Goal: Task Accomplishment & Management: Manage account settings

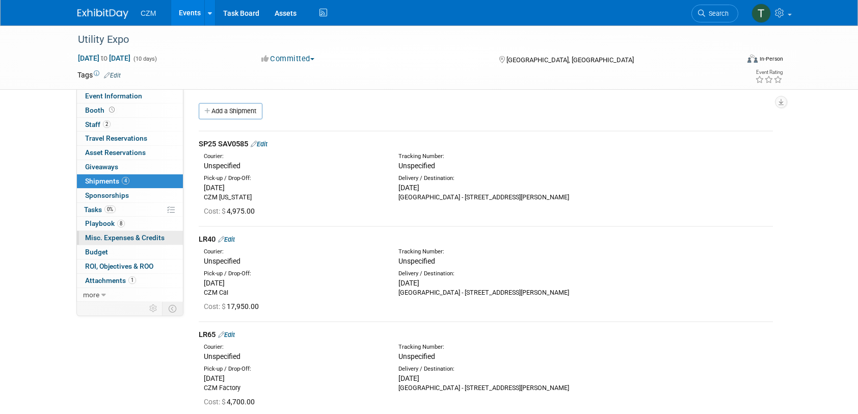
click at [137, 235] on span "Misc. Expenses & Credits 0" at bounding box center [124, 237] width 79 height 8
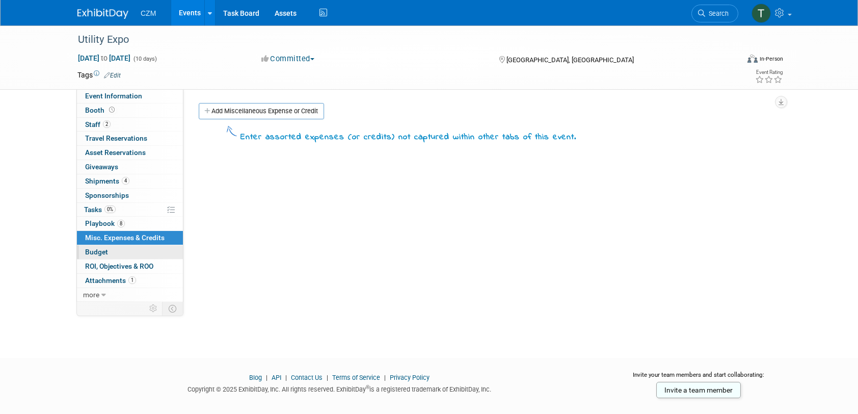
click at [113, 249] on link "Budget" at bounding box center [130, 252] width 106 height 14
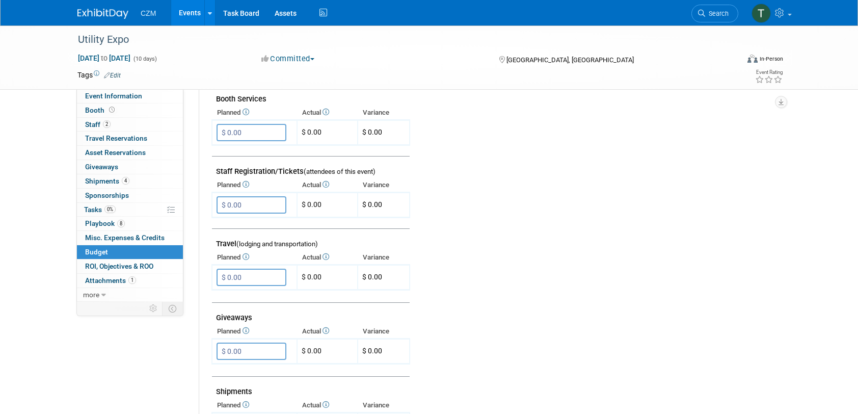
scroll to position [306, 0]
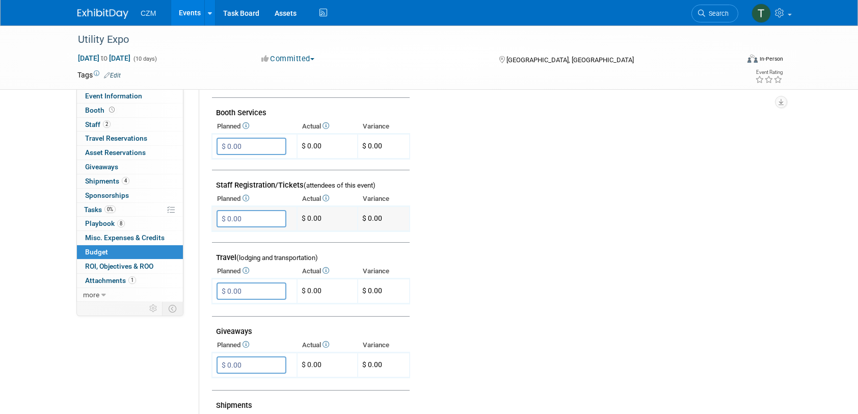
click at [339, 215] on td "$ 0.00" at bounding box center [327, 218] width 61 height 25
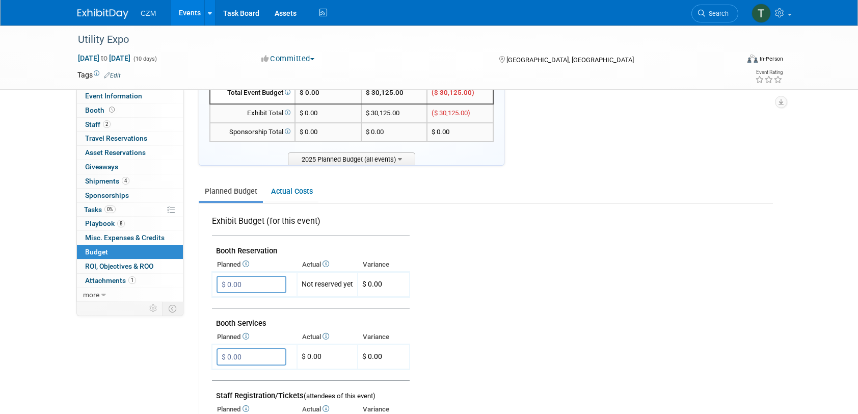
scroll to position [0, 0]
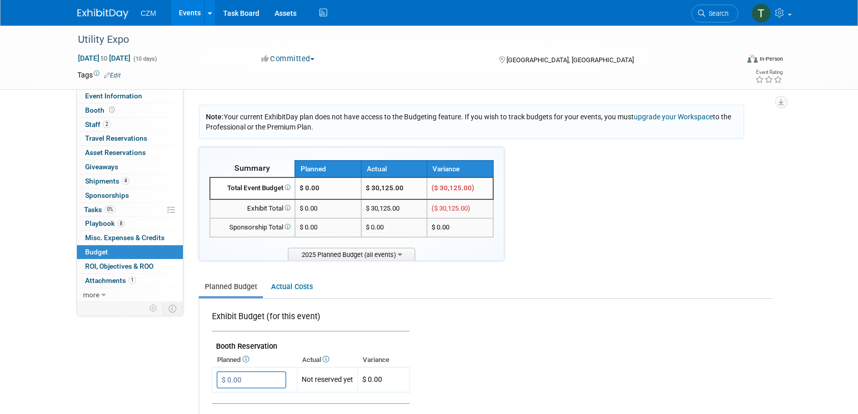
click at [288, 285] on link "Actual Costs" at bounding box center [291, 286] width 53 height 19
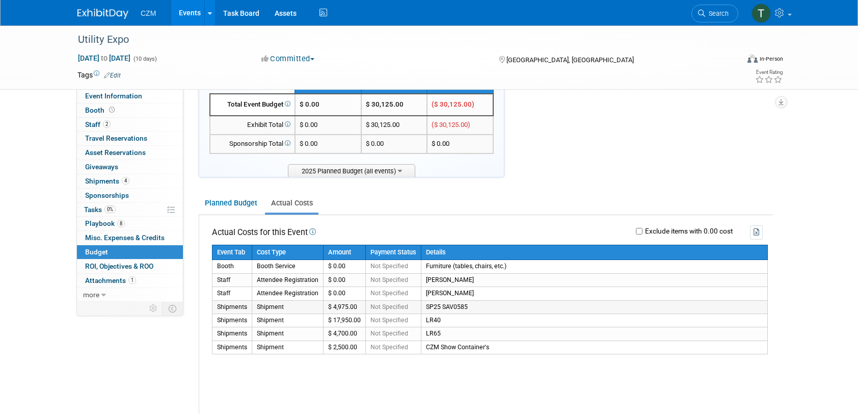
scroll to position [102, 0]
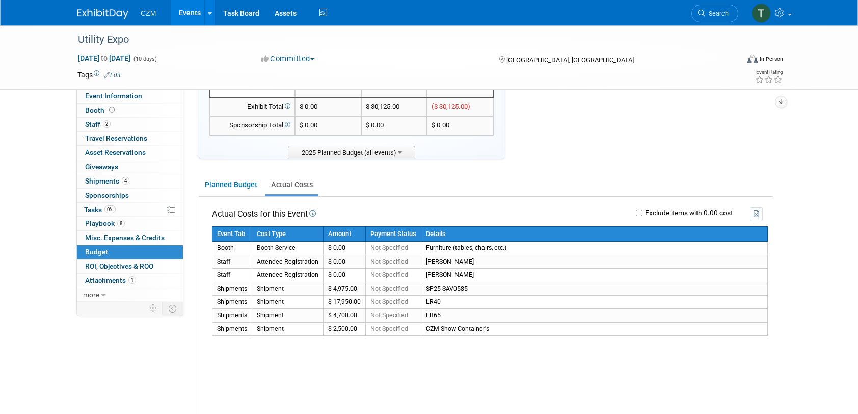
click at [240, 190] on link "Planned Budget" at bounding box center [231, 184] width 64 height 19
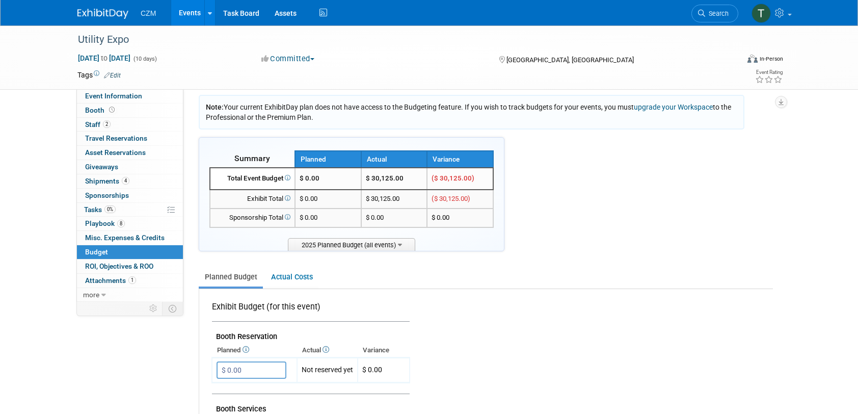
scroll to position [0, 0]
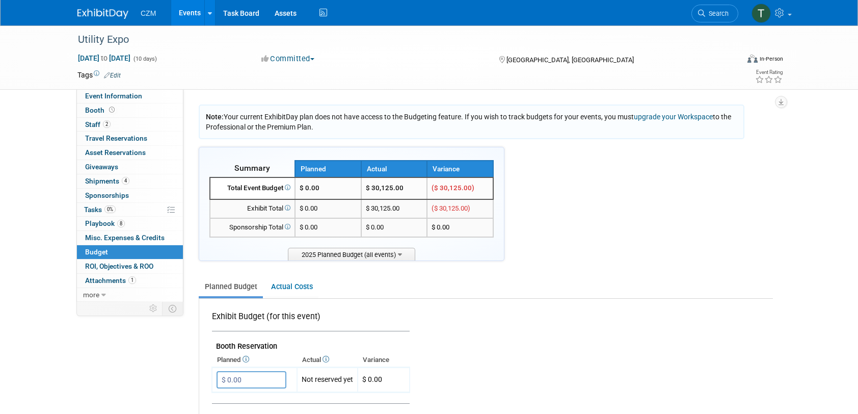
click at [413, 36] on div "Utility Expo" at bounding box center [398, 40] width 649 height 18
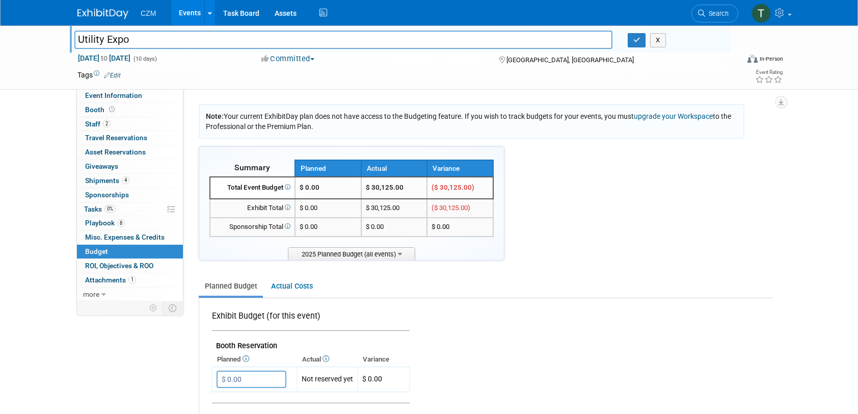
click at [435, 12] on div "CZM Events Add Event Bulk Upload Events Shareable Event Boards Recently Viewed …" at bounding box center [428, 12] width 703 height 25
click at [20, 45] on div "Utility Expo Utility Expo X [DATE] to [DATE] (10 days) [DATE] to [DATE] Committ…" at bounding box center [429, 57] width 858 height 64
click at [36, 14] on div "CZM Events Add Event Bulk Upload Events Shareable Event Boards Recently Viewed …" at bounding box center [429, 13] width 858 height 26
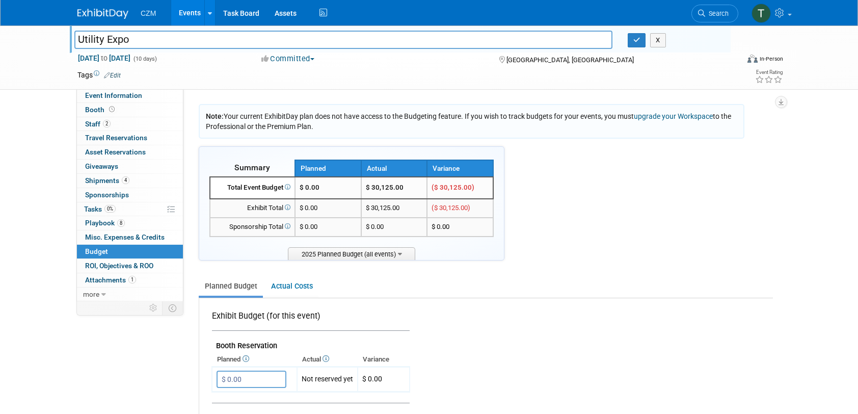
click at [629, 292] on ul "Planned Budget Actual Costs" at bounding box center [486, 287] width 574 height 22
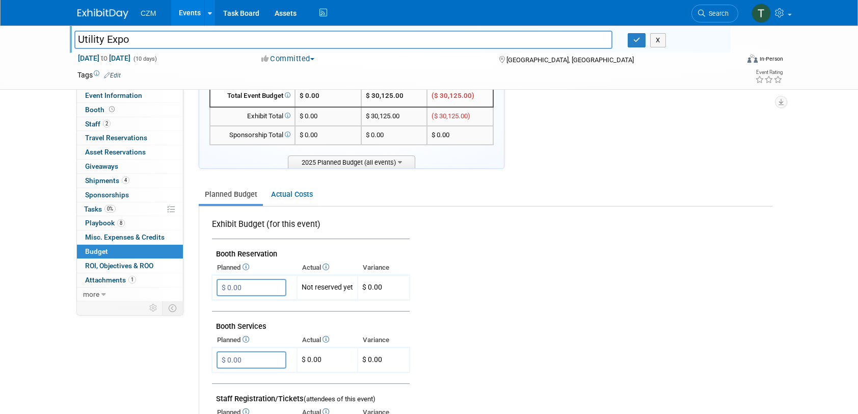
scroll to position [102, 0]
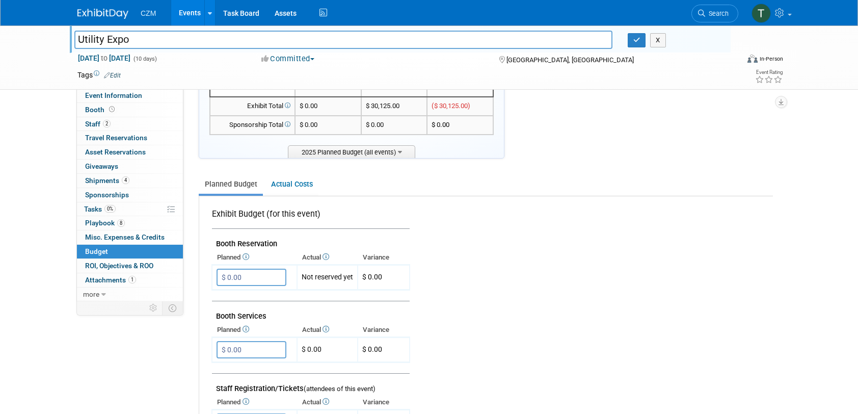
click at [244, 277] on input "$ 0.00" at bounding box center [252, 276] width 70 height 17
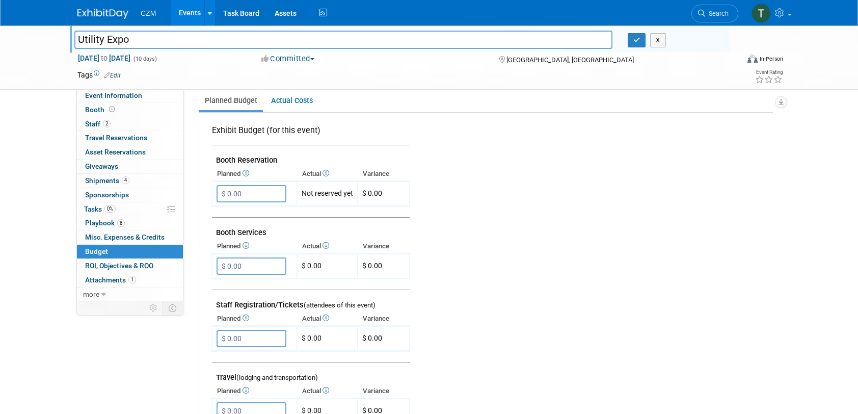
scroll to position [204, 0]
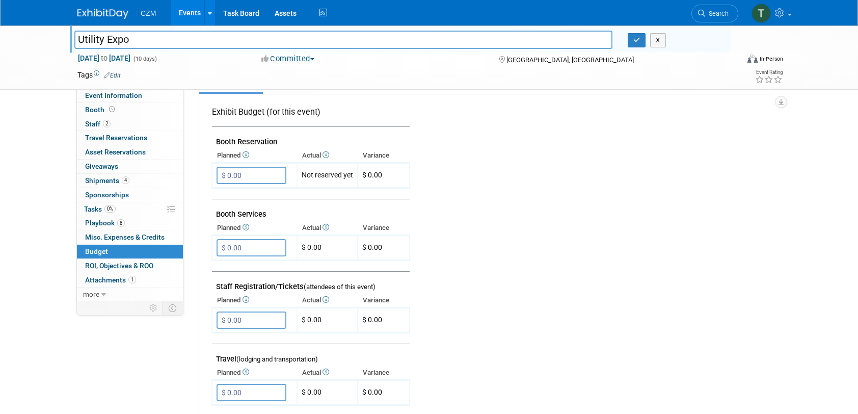
click at [510, 169] on td at bounding box center [587, 374] width 354 height 560
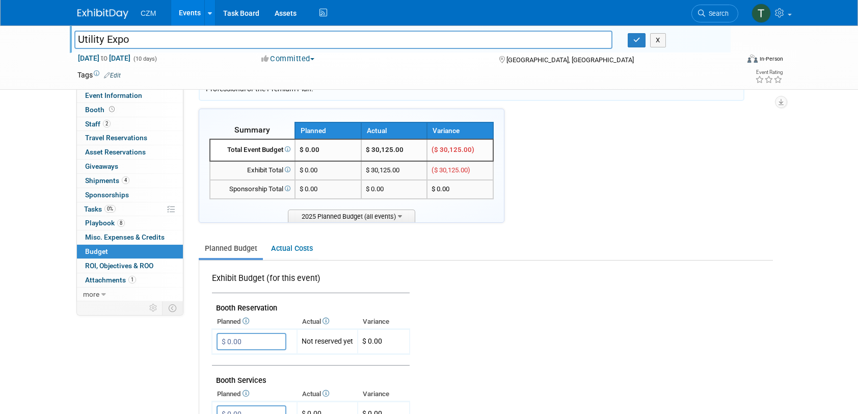
scroll to position [0, 0]
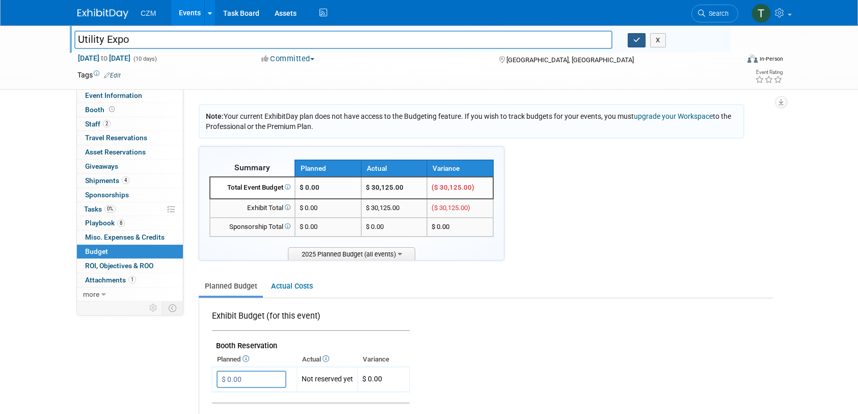
click at [638, 43] on button "button" at bounding box center [637, 40] width 18 height 14
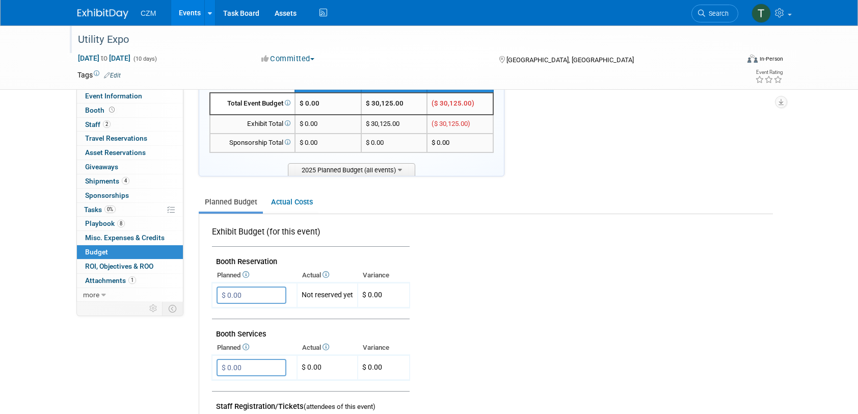
scroll to position [102, 0]
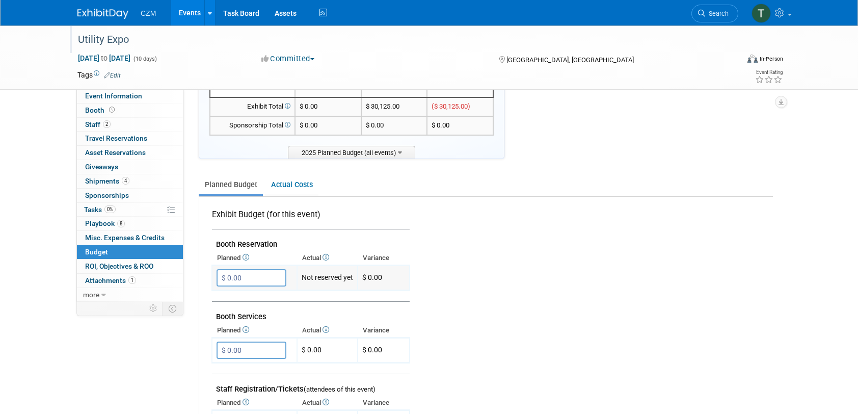
click at [248, 279] on input "$ 0.00" at bounding box center [252, 277] width 70 height 17
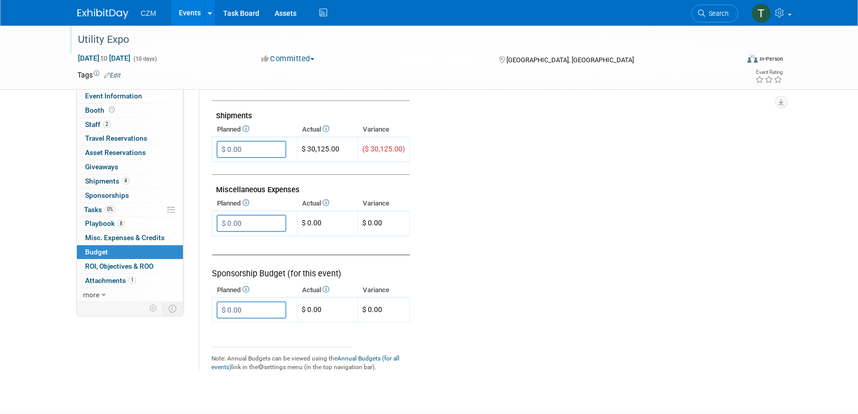
scroll to position [611, 0]
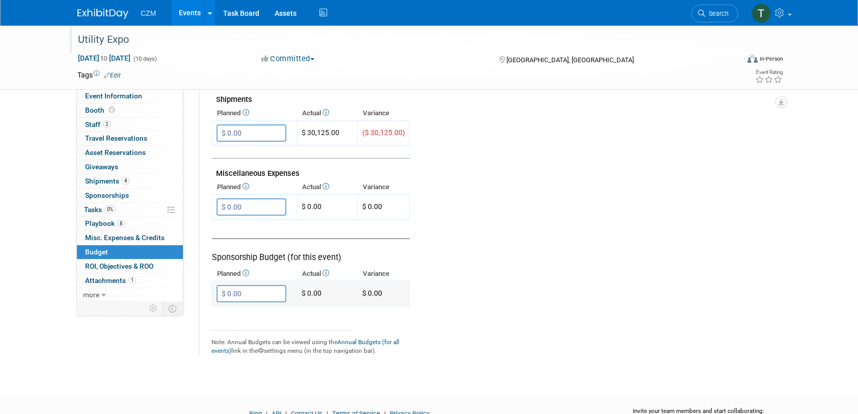
click at [247, 290] on input "$ 0.00" at bounding box center [252, 293] width 70 height 17
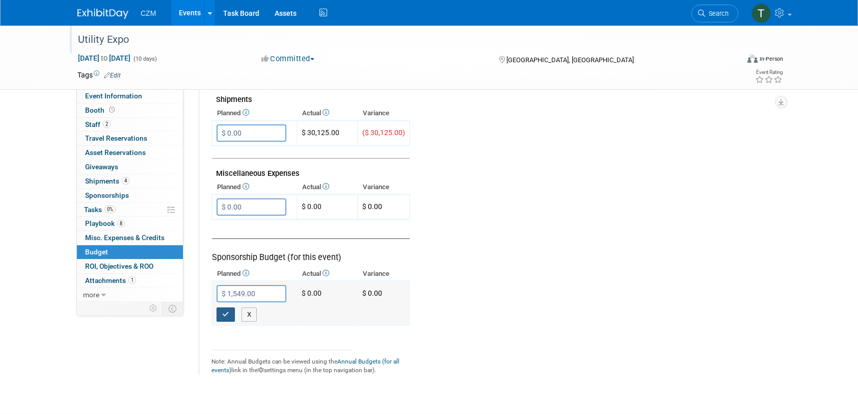
click at [226, 316] on button "button" at bounding box center [226, 314] width 18 height 14
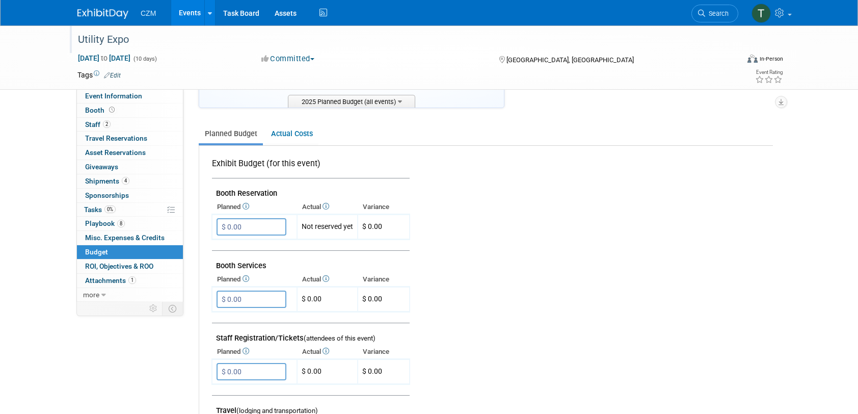
scroll to position [204, 0]
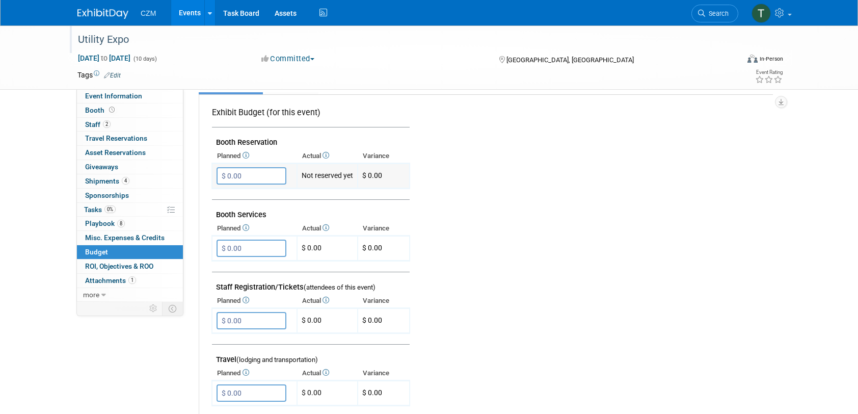
click at [256, 176] on input "$ 0.00" at bounding box center [252, 175] width 70 height 17
click at [583, 189] on td at bounding box center [587, 375] width 354 height 560
click at [274, 172] on input "$ 0.00" at bounding box center [252, 175] width 70 height 17
click at [326, 177] on td "Not reserved yet" at bounding box center [327, 176] width 61 height 25
click at [274, 175] on input "$ 0.00" at bounding box center [252, 175] width 70 height 17
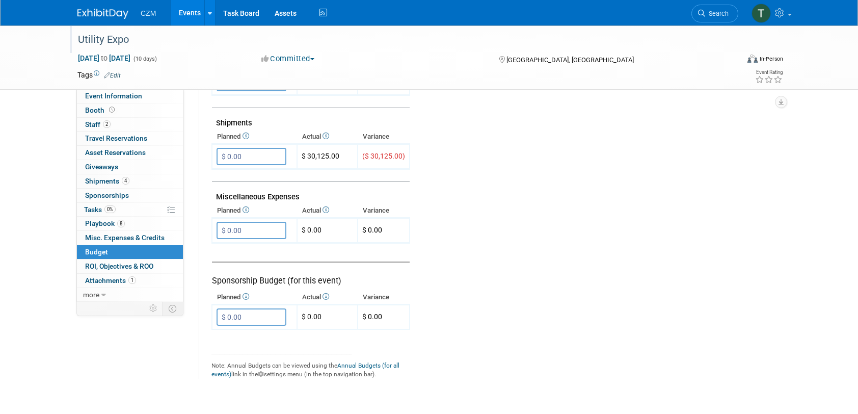
scroll to position [611, 0]
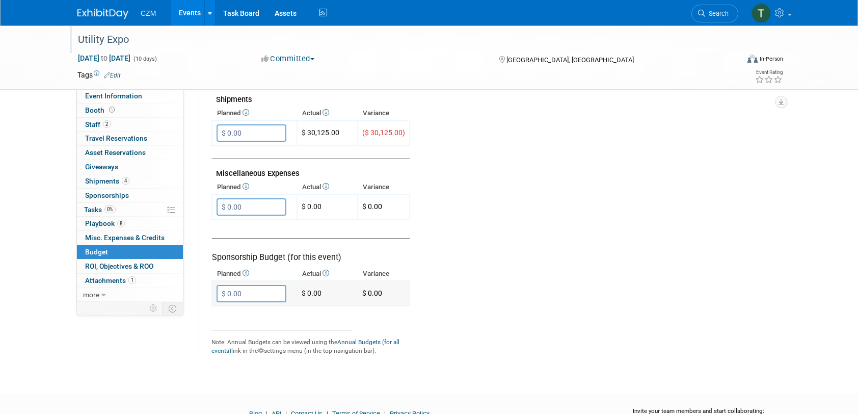
click at [259, 295] on input "$ 0.00" at bounding box center [252, 293] width 70 height 17
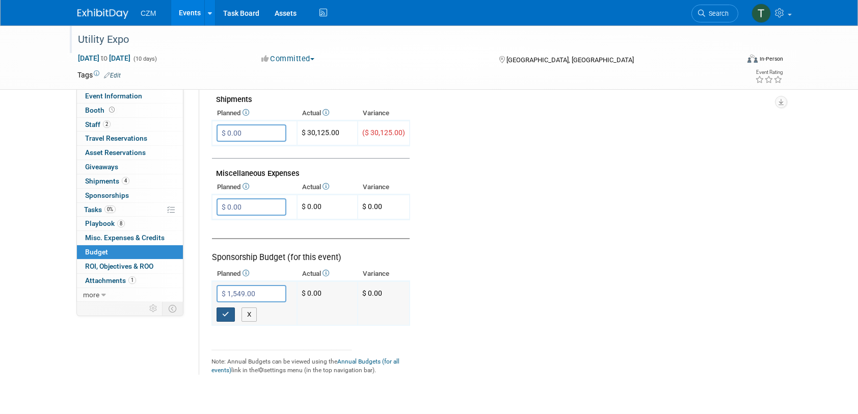
click at [225, 311] on icon "button" at bounding box center [225, 314] width 7 height 7
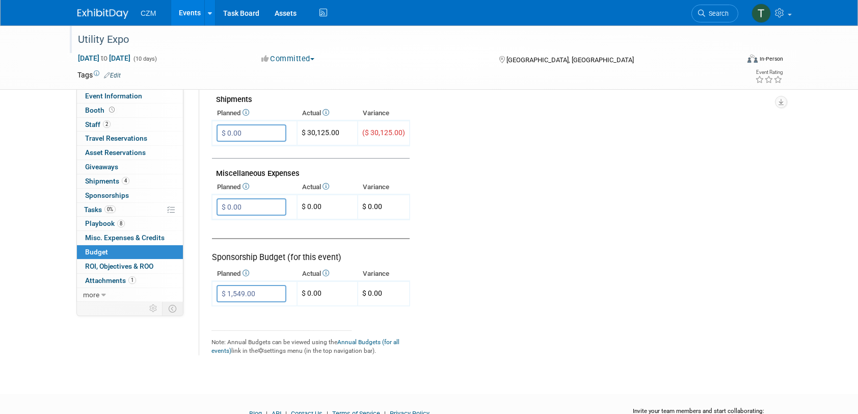
type input "$ 0.00"
click at [132, 192] on link "0 Sponsorships 0" at bounding box center [130, 195] width 106 height 14
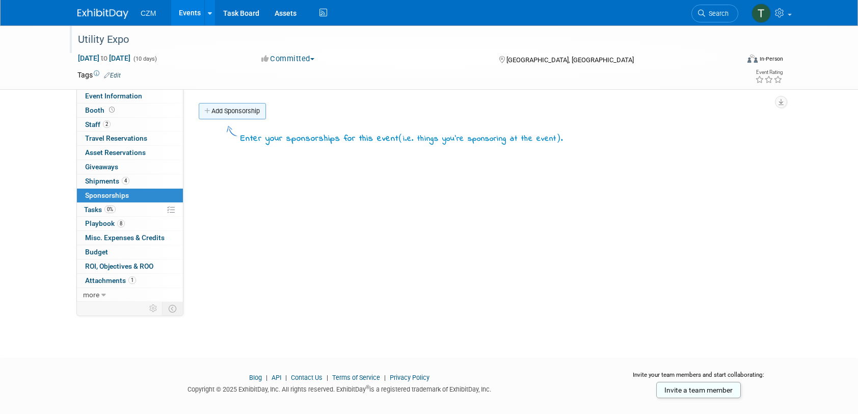
click at [248, 116] on link "Add Sponsorship" at bounding box center [232, 111] width 67 height 16
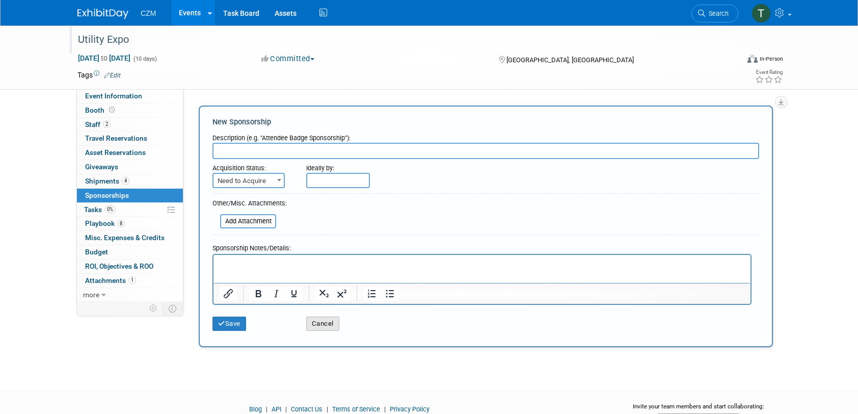
click at [329, 322] on button "Cancel" at bounding box center [322, 323] width 33 height 14
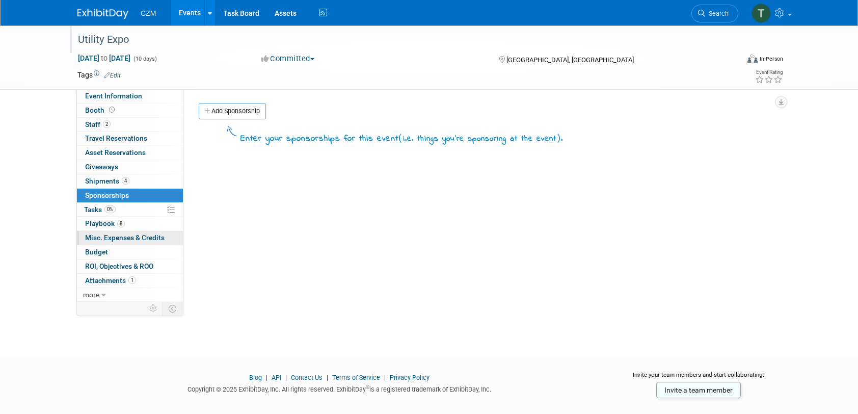
click at [133, 236] on span "Misc. Expenses & Credits 0" at bounding box center [124, 237] width 79 height 8
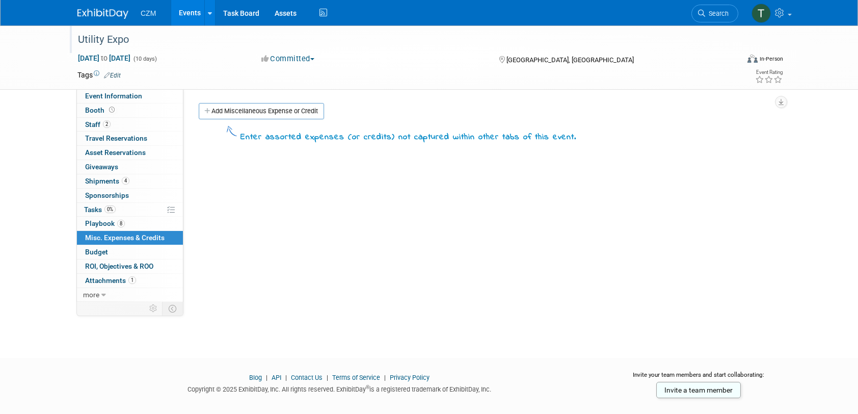
click at [129, 233] on span "Misc. Expenses & Credits 0" at bounding box center [124, 237] width 79 height 8
click at [123, 252] on link "Budget" at bounding box center [130, 252] width 106 height 14
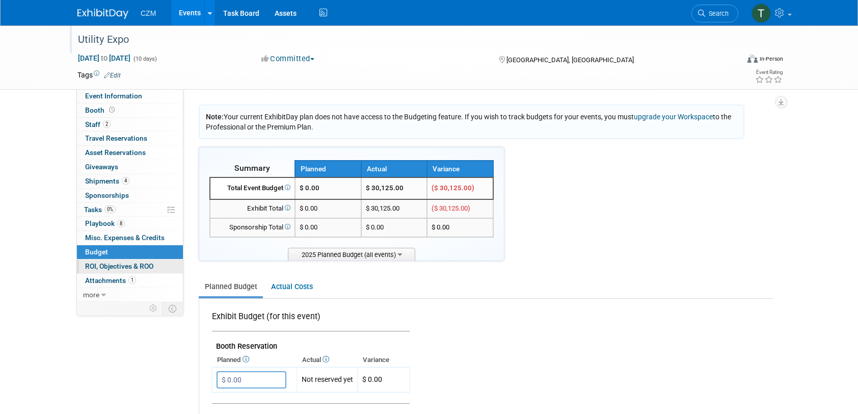
click at [123, 262] on span "ROI, Objectives & ROO 0" at bounding box center [119, 266] width 68 height 8
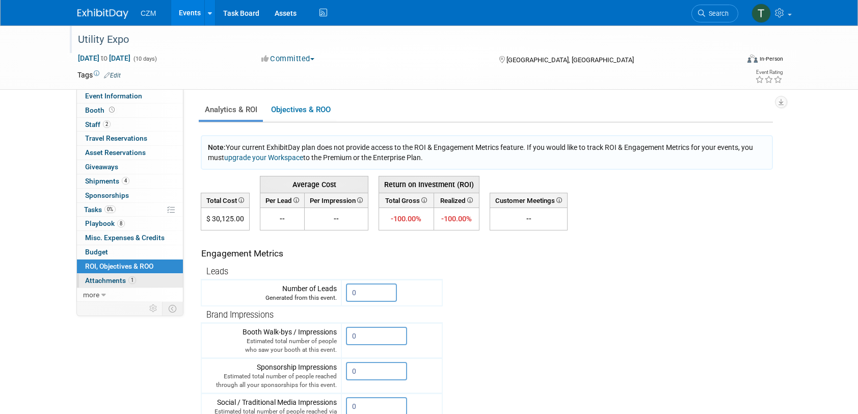
click at [116, 277] on span "Attachments 1" at bounding box center [110, 280] width 51 height 8
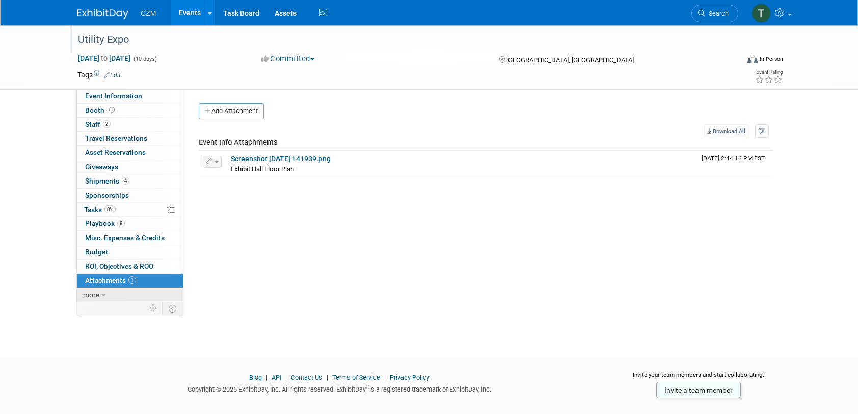
click at [102, 293] on icon at bounding box center [103, 294] width 5 height 7
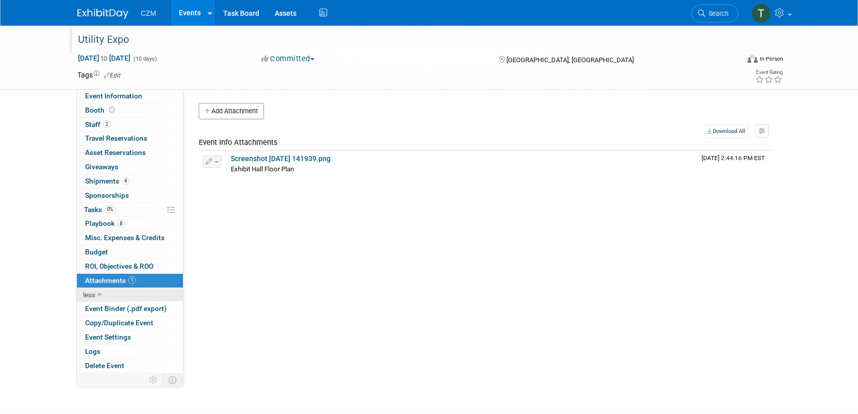
click at [102, 293] on link "less" at bounding box center [130, 295] width 106 height 14
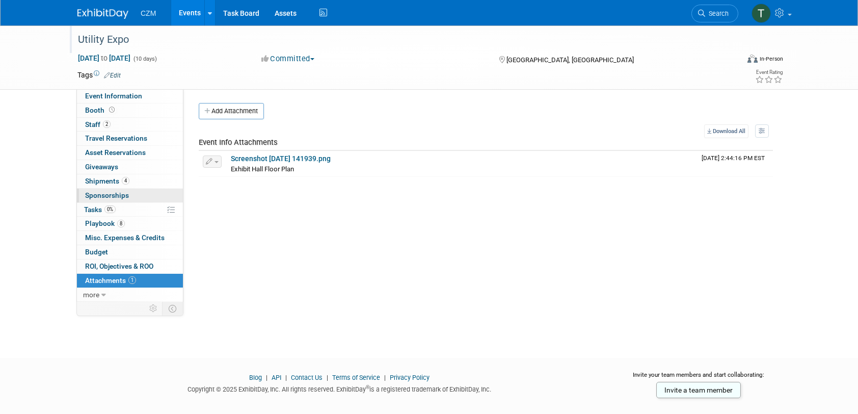
click at [150, 194] on link "0 Sponsorships 0" at bounding box center [130, 195] width 106 height 14
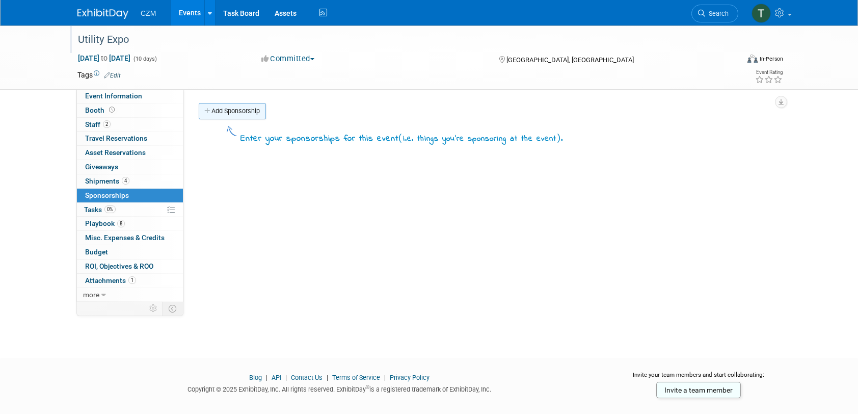
click at [256, 115] on link "Add Sponsorship" at bounding box center [232, 111] width 67 height 16
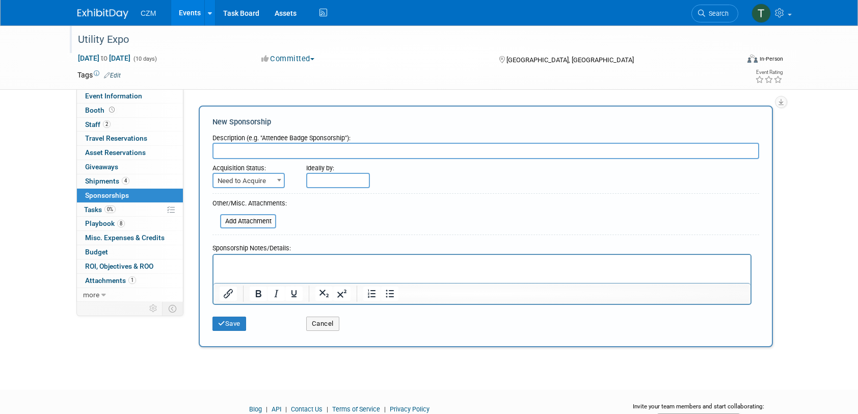
click at [259, 151] on input "text" at bounding box center [485, 151] width 547 height 16
click at [269, 178] on span "Need to Acquire" at bounding box center [248, 181] width 70 height 14
click at [274, 178] on span at bounding box center [279, 179] width 10 height 13
click at [320, 320] on button "Cancel" at bounding box center [322, 323] width 33 height 14
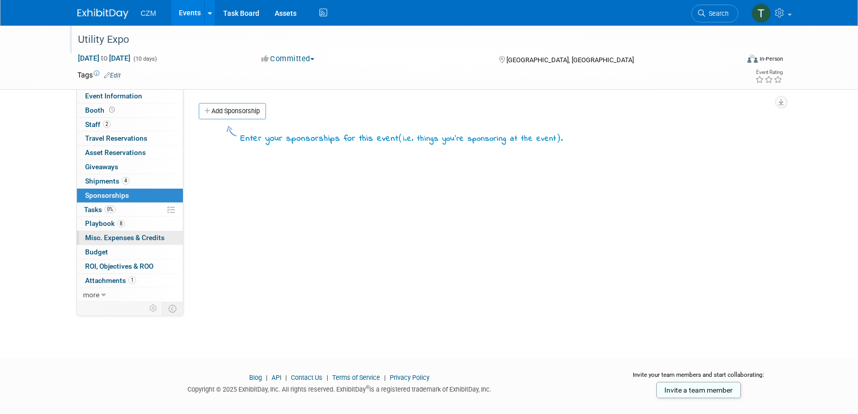
click at [132, 233] on span "Misc. Expenses & Credits 0" at bounding box center [124, 237] width 79 height 8
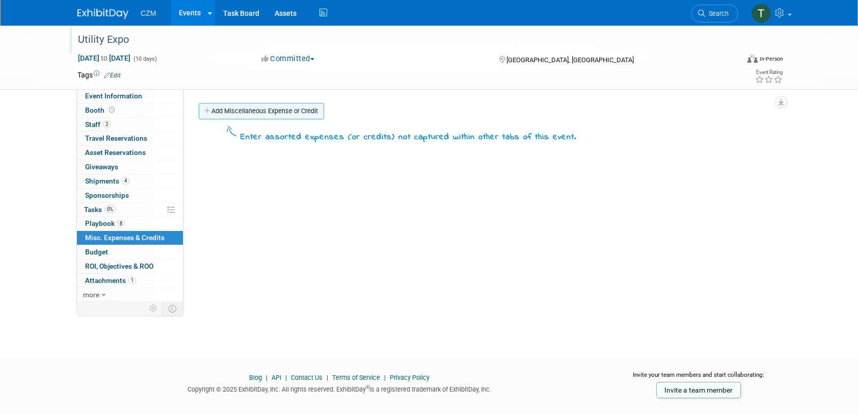
click at [293, 111] on link "Add Miscellaneous Expense or Credit" at bounding box center [261, 111] width 125 height 16
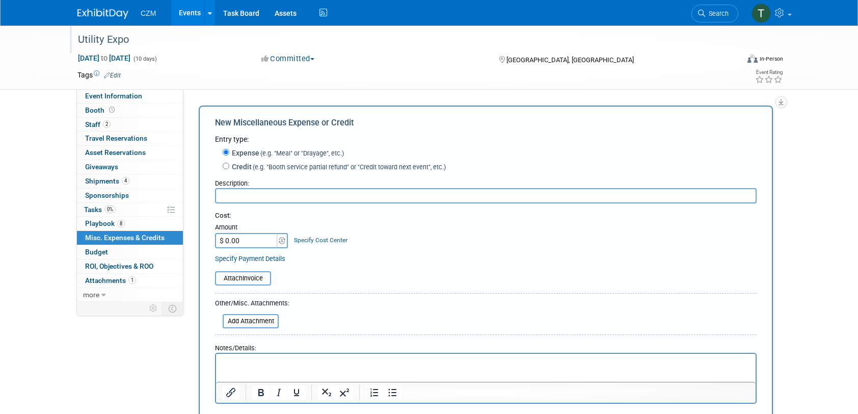
click at [274, 196] on input "text" at bounding box center [486, 195] width 542 height 15
type input "S"
type input "Platinum Sponsorship"
type input "$ 1,549.00"
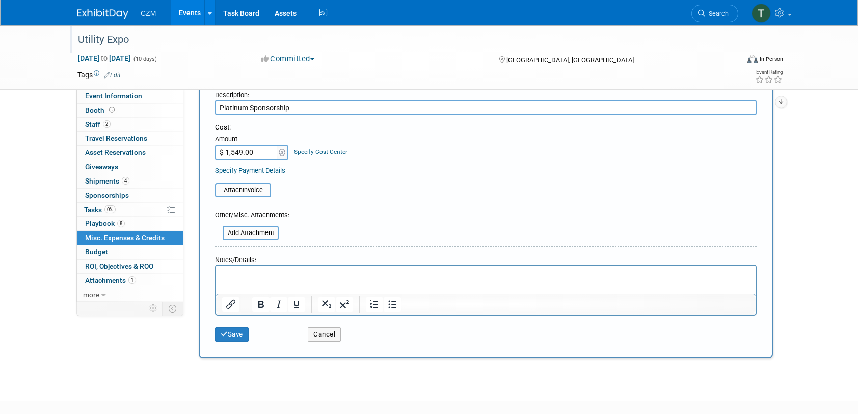
scroll to position [102, 0]
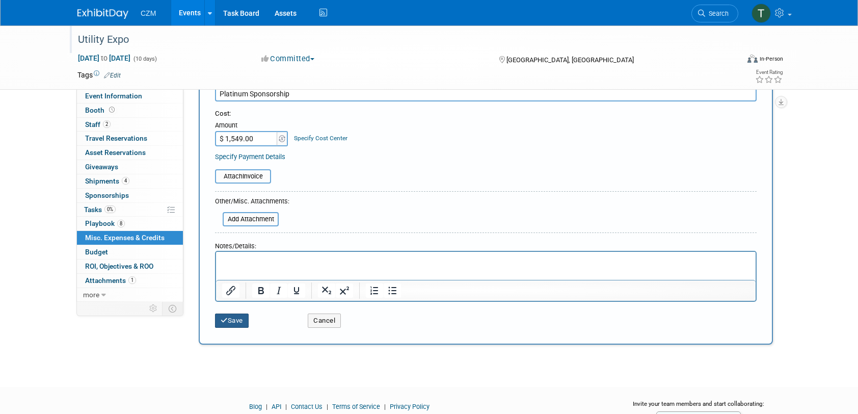
click at [241, 323] on button "Save" at bounding box center [232, 320] width 34 height 14
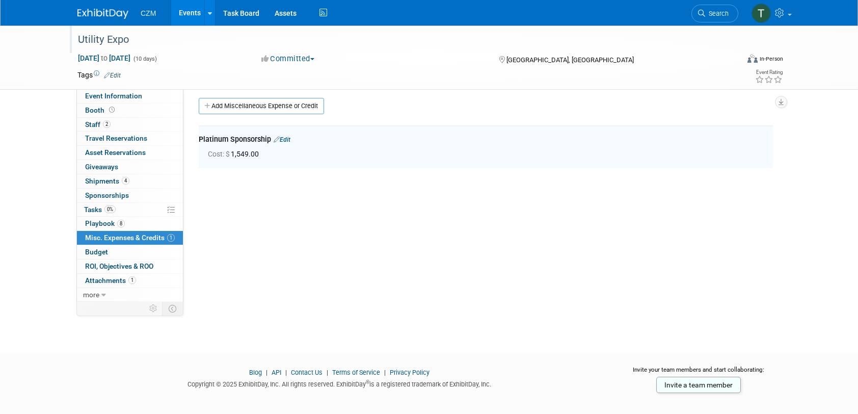
scroll to position [0, 0]
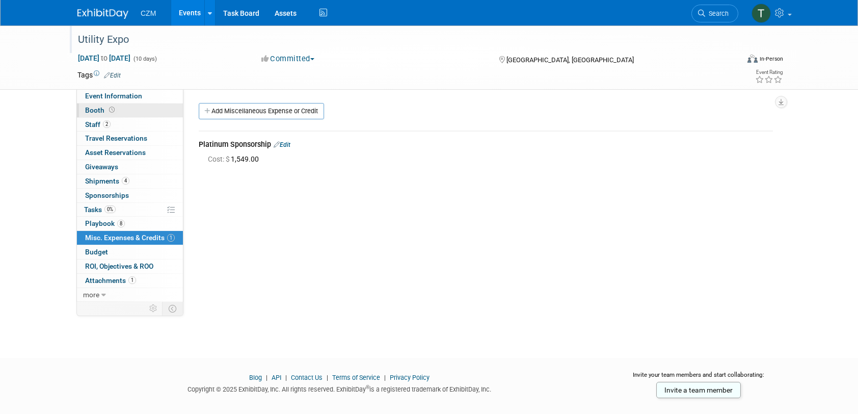
click at [88, 106] on span "Booth" at bounding box center [101, 110] width 32 height 8
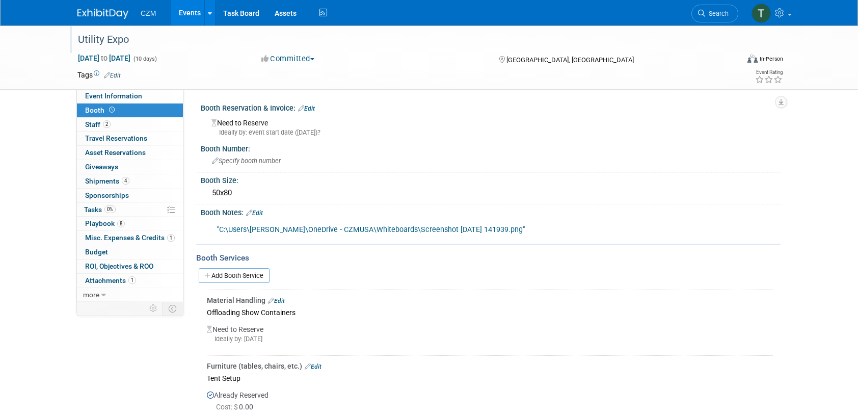
click at [308, 107] on link "Edit" at bounding box center [306, 108] width 17 height 7
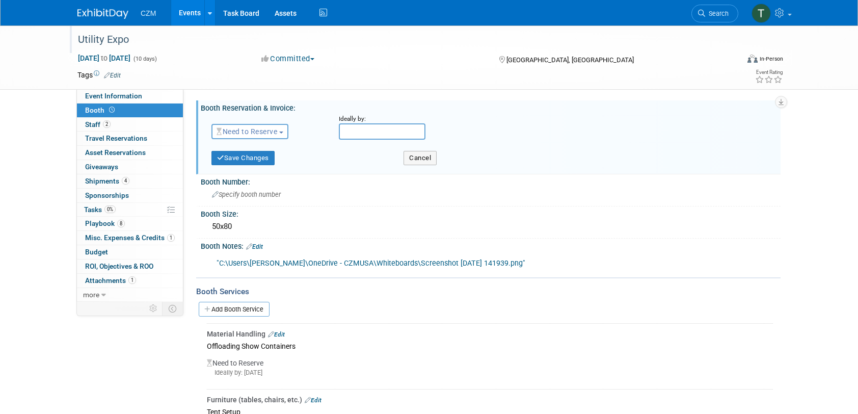
click at [281, 124] on button "Need to Reserve" at bounding box center [249, 131] width 77 height 15
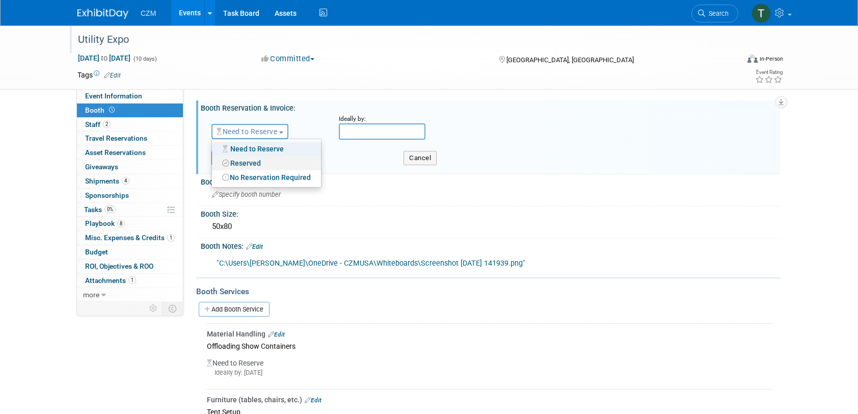
click at [264, 161] on link "Reserved" at bounding box center [266, 163] width 109 height 14
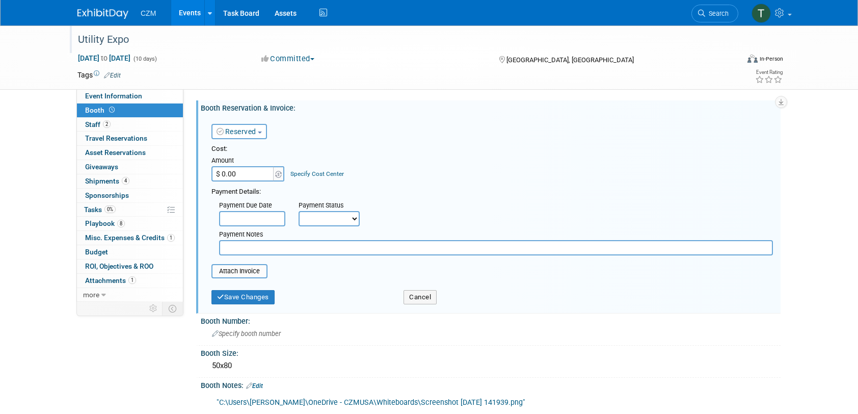
click at [259, 172] on input "$ 0.00" at bounding box center [243, 173] width 64 height 15
click at [254, 176] on input "$ 0.00" at bounding box center [243, 173] width 64 height 15
type input "$ 14,880.00"
click at [381, 178] on div "Cost: Amount $ 14,880.00 Specify Cost Center Cost Center -- Not Specified --" at bounding box center [491, 162] width 561 height 37
click at [254, 269] on input "file" at bounding box center [205, 271] width 121 height 12
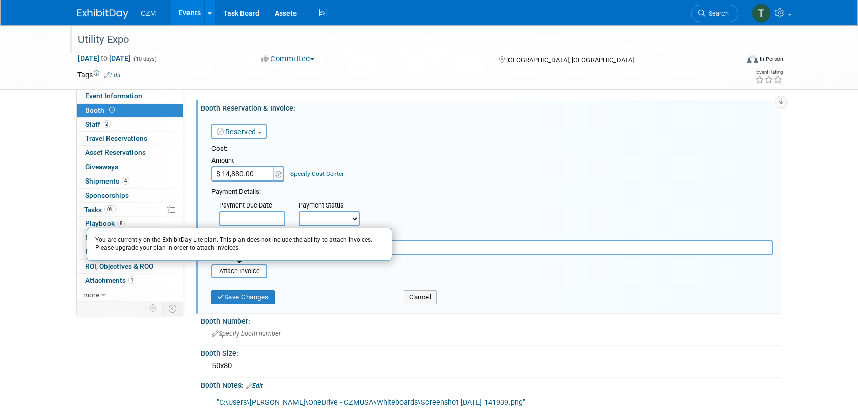
click at [321, 274] on table "Attach Invoice You are currently on the ExhibitDay Lite plan. This plan does no…" at bounding box center [491, 271] width 561 height 14
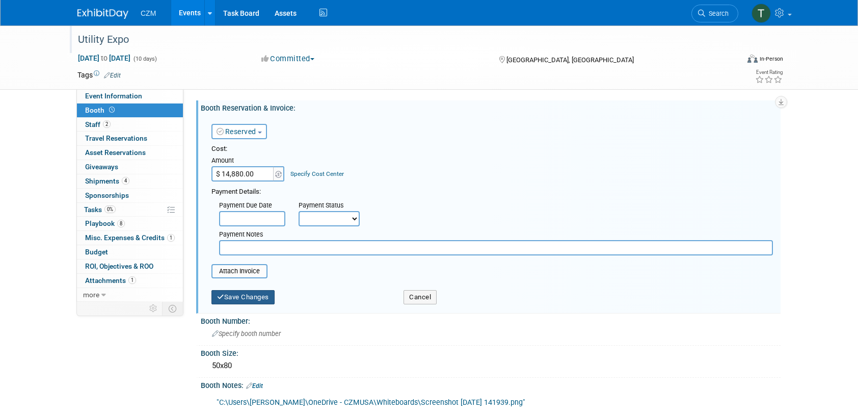
click at [267, 298] on button "Save Changes" at bounding box center [242, 297] width 63 height 14
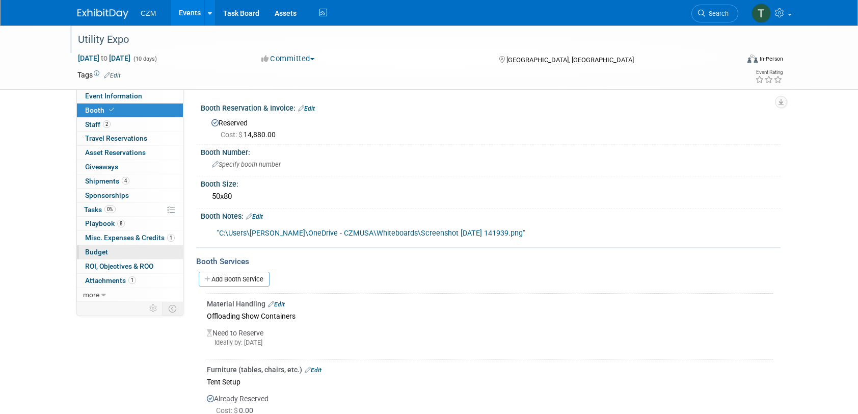
click at [136, 248] on link "Budget" at bounding box center [130, 252] width 106 height 14
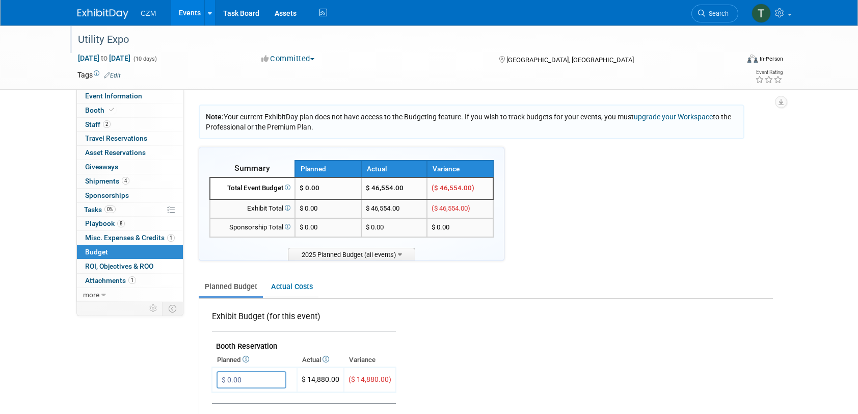
click at [113, 279] on span "Attachments 1" at bounding box center [110, 280] width 51 height 8
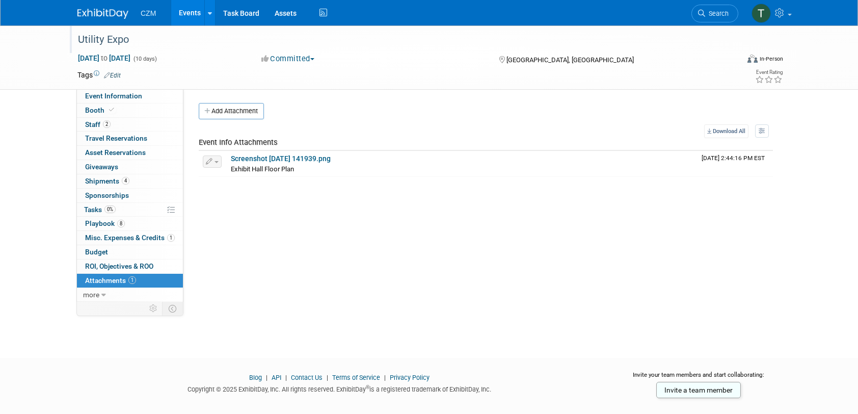
click at [328, 206] on div "Event Website: Edit Event Venue Name: [GEOGRAPHIC_DATA] Event Venue Address: [S…" at bounding box center [481, 194] width 597 height 210
click at [240, 113] on button "Add Attachment" at bounding box center [231, 111] width 65 height 16
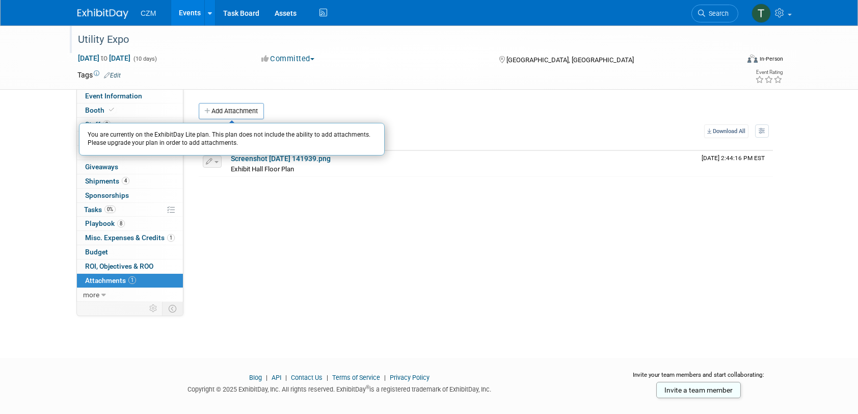
click at [321, 214] on div "Event Website: Edit Event Venue Name: [GEOGRAPHIC_DATA] Event Venue Address: [S…" at bounding box center [481, 194] width 597 height 210
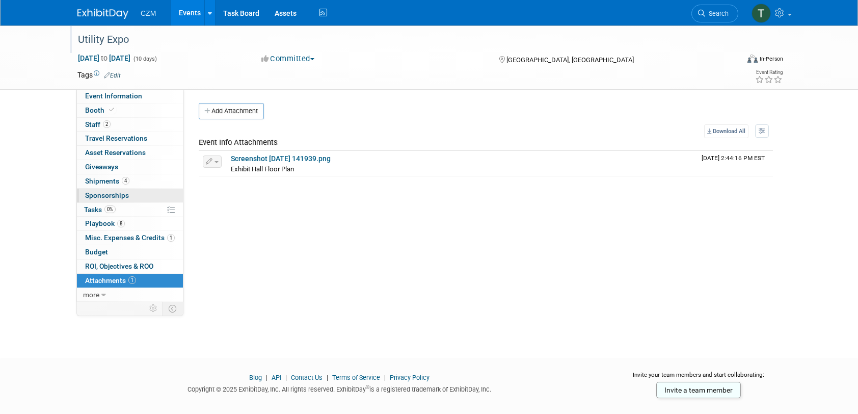
click at [129, 193] on link "0 Sponsorships 0" at bounding box center [130, 195] width 106 height 14
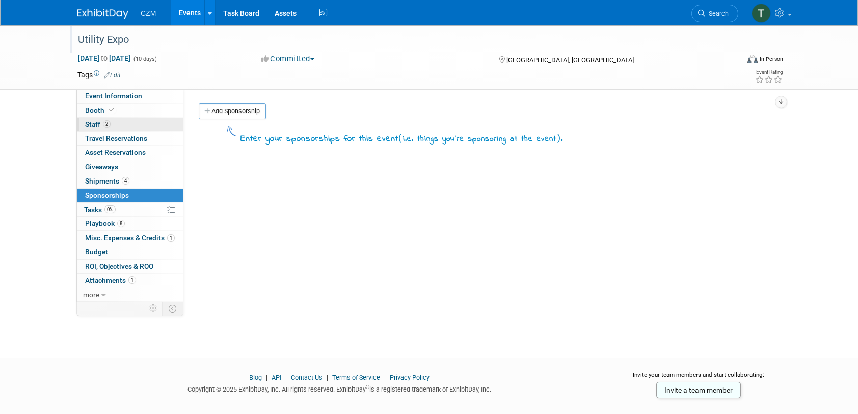
click at [121, 123] on link "2 Staff 2" at bounding box center [130, 125] width 106 height 14
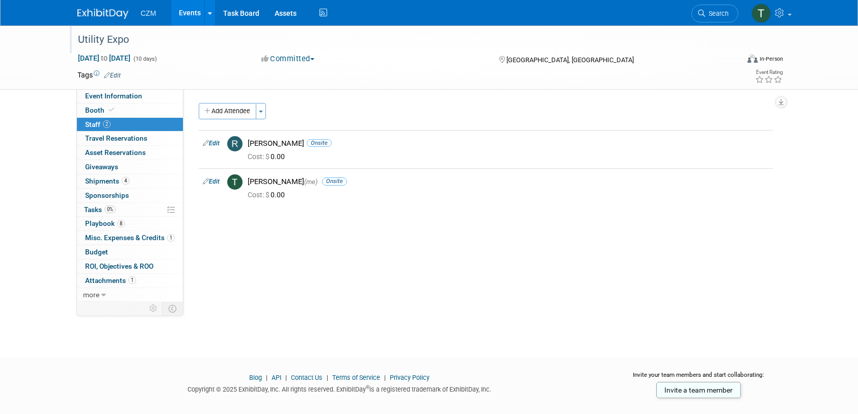
click at [310, 245] on div "Event Website: Edit Event Venue Name: [GEOGRAPHIC_DATA] Event Venue Address: [S…" at bounding box center [481, 194] width 597 height 210
click at [266, 111] on button "Toggle Dropdown" at bounding box center [261, 111] width 10 height 16
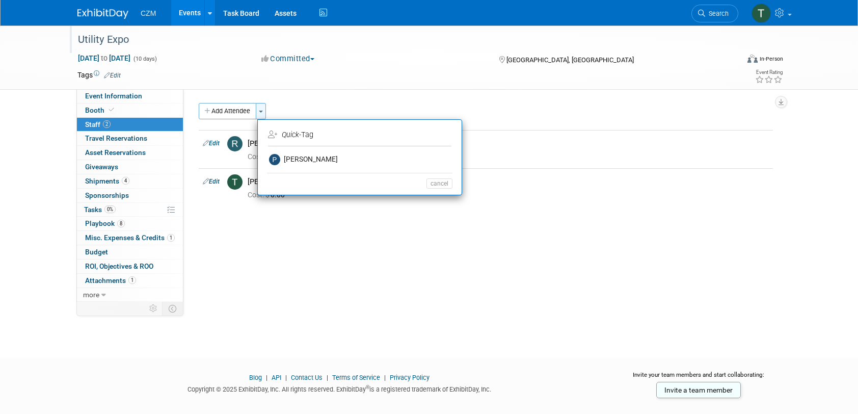
click at [266, 111] on button "Toggle Dropdown" at bounding box center [261, 111] width 10 height 16
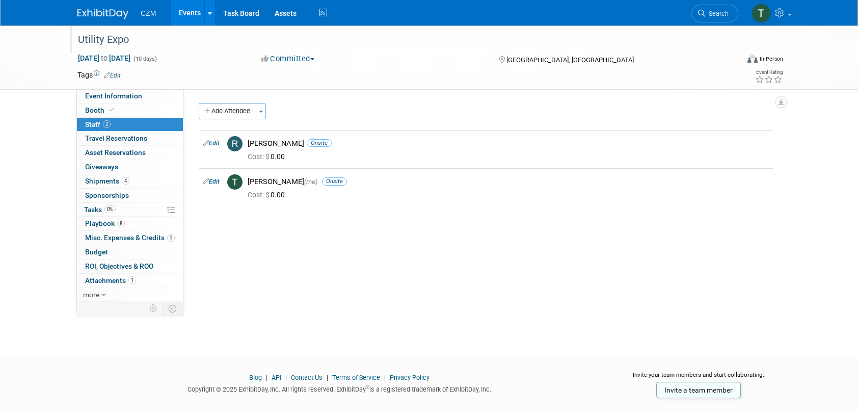
click at [306, 104] on div "Add Attendee Toggle Dropdown Quick -Tag Apply cancel" at bounding box center [486, 111] width 574 height 16
click at [121, 145] on div "Event Information Event Info Booth Booth 2 Staff 2 Staff 0 Travel Reservations …" at bounding box center [129, 195] width 107 height 212
click at [124, 139] on span "Travel Reservations 0" at bounding box center [116, 138] width 62 height 8
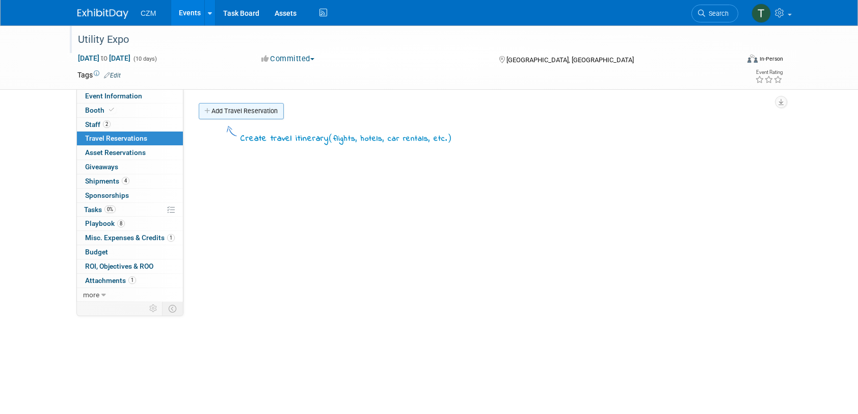
click at [275, 116] on link "Add Travel Reservation" at bounding box center [241, 111] width 85 height 16
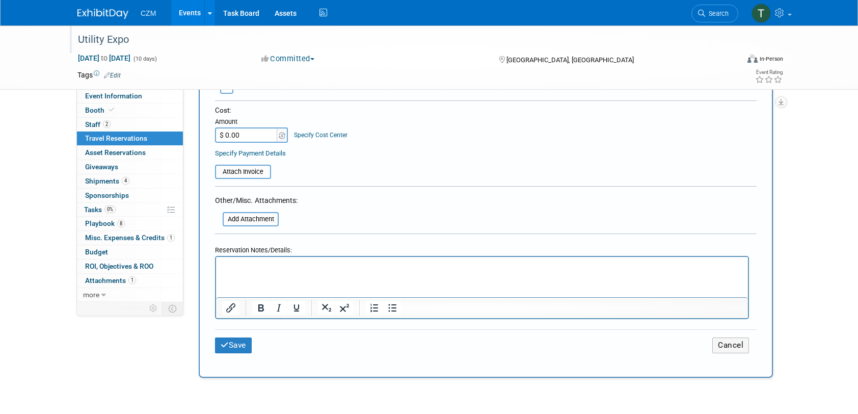
scroll to position [509, 0]
click at [743, 346] on button "Cancel" at bounding box center [730, 345] width 37 height 16
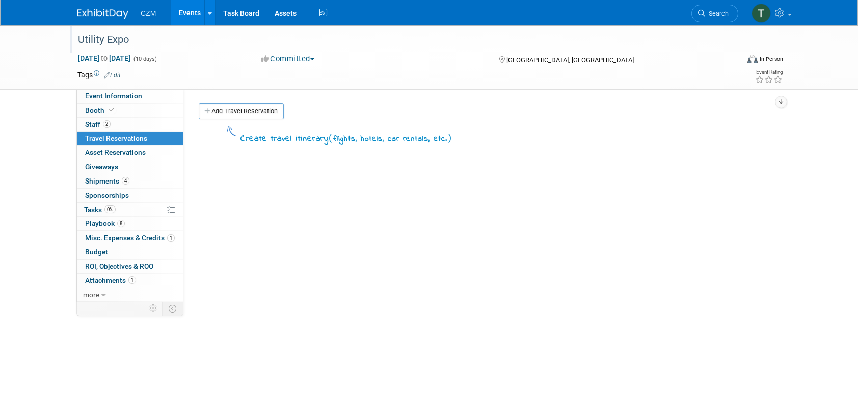
click at [381, 62] on div "Committed Committed Considering Not Going" at bounding box center [370, 58] width 225 height 11
